Goal: Task Accomplishment & Management: Complete application form

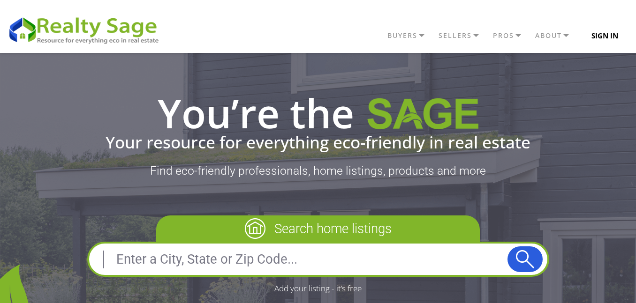
click at [593, 32] on button "Sign In" at bounding box center [604, 35] width 48 height 19
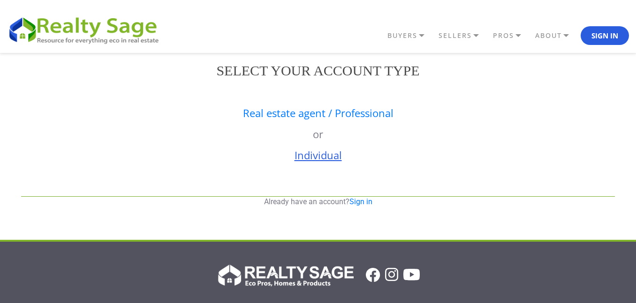
click at [322, 154] on link "Individual" at bounding box center [317, 155] width 47 height 14
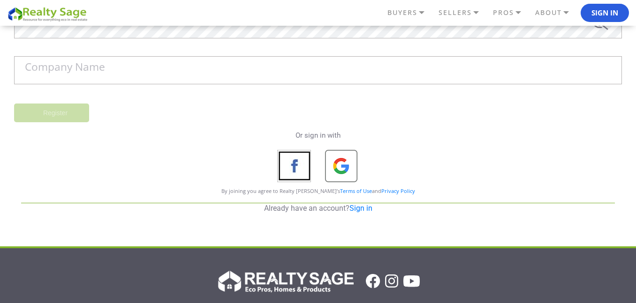
scroll to position [281, 0]
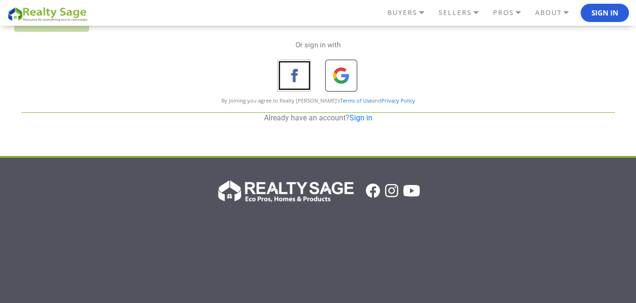
click at [340, 78] on img at bounding box center [342, 77] width 34 height 34
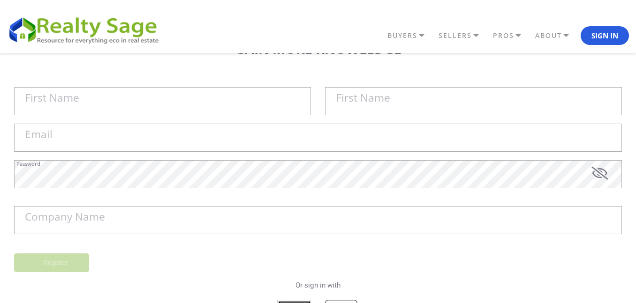
scroll to position [0, 0]
